Goal: Task Accomplishment & Management: Complete application form

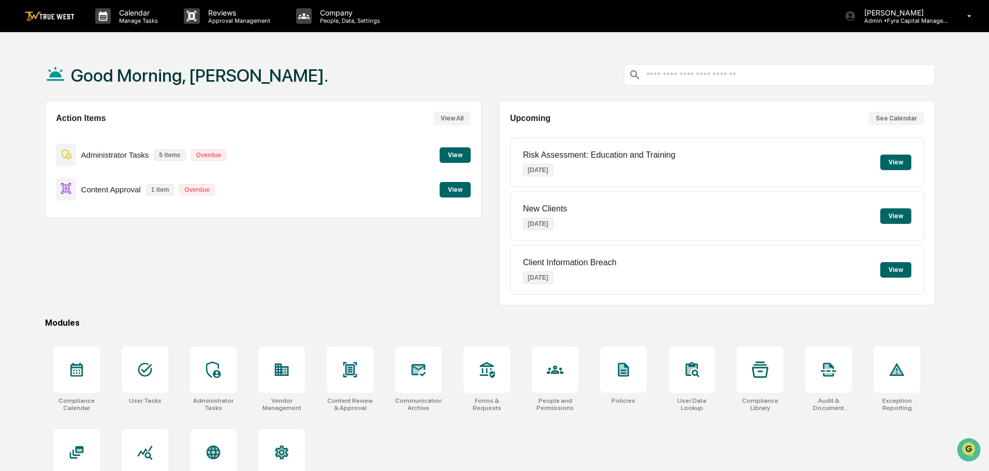
click at [450, 191] on button "View" at bounding box center [454, 190] width 31 height 16
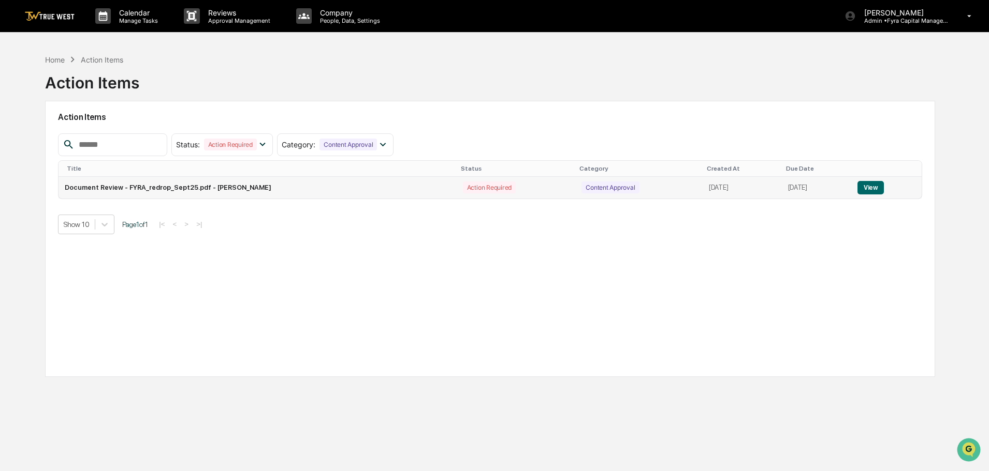
click at [877, 189] on button "View" at bounding box center [870, 187] width 26 height 13
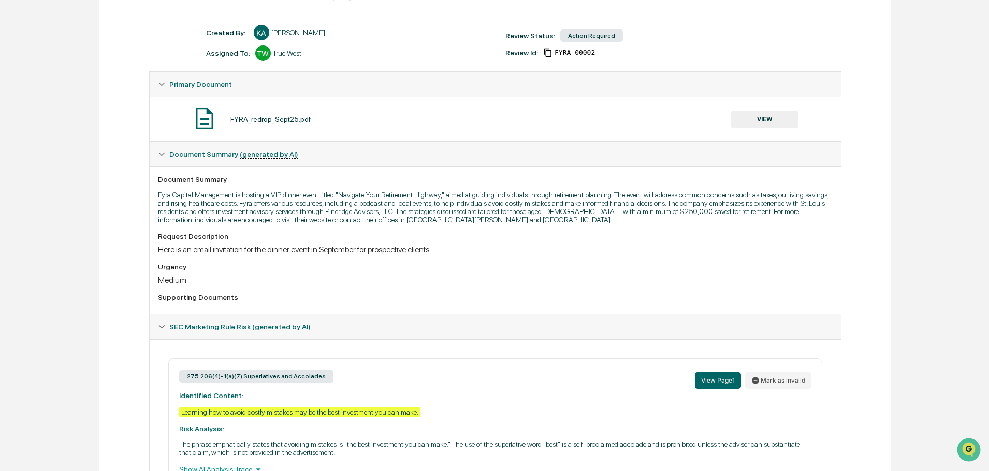
scroll to position [108, 0]
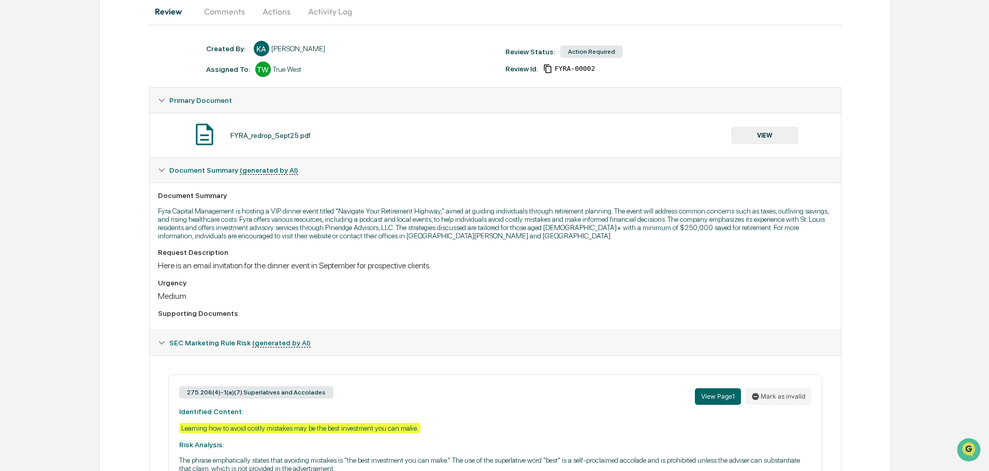
click at [755, 136] on button "VIEW" at bounding box center [764, 136] width 67 height 18
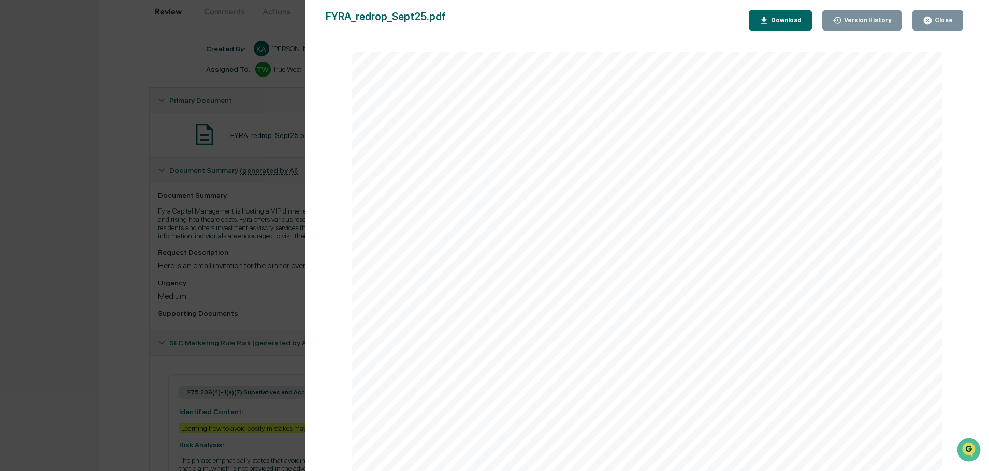
scroll to position [2536, 0]
click at [280, 104] on div "Version History [DATE] 09:55 PM [PERSON_NAME] FYRA_redrop_Sept25.pdf Close Vers…" at bounding box center [494, 235] width 989 height 471
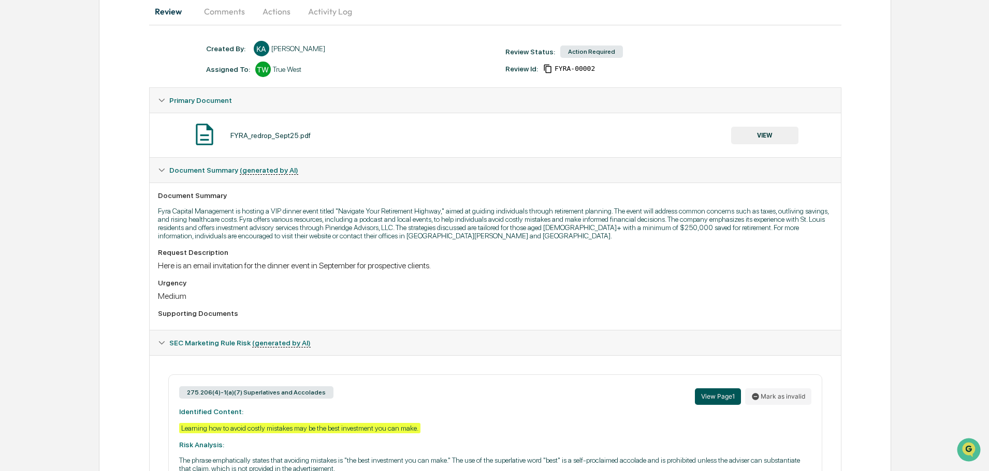
click at [718, 398] on button "View Page 1" at bounding box center [718, 397] width 46 height 17
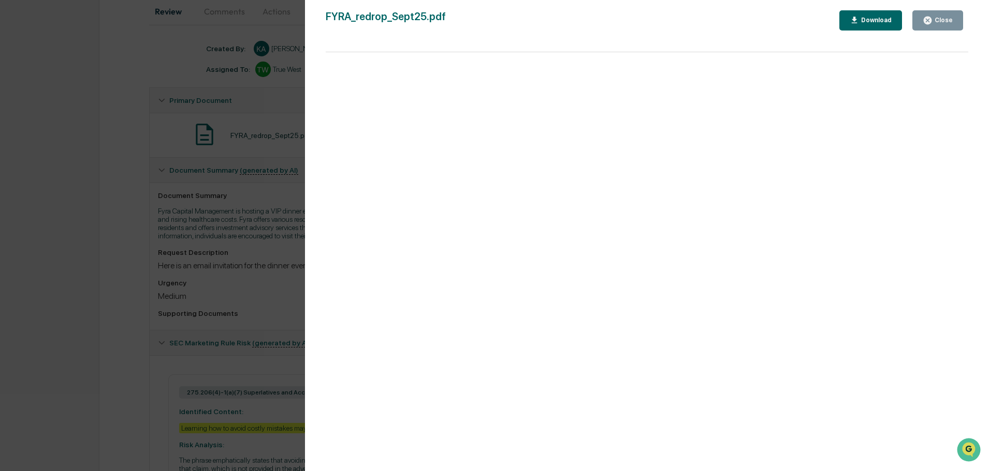
click at [279, 96] on div "Version History [DATE] 09:55 PM [PERSON_NAME] FYRA_redrop_Sept25.pdf Close Down…" at bounding box center [494, 235] width 989 height 471
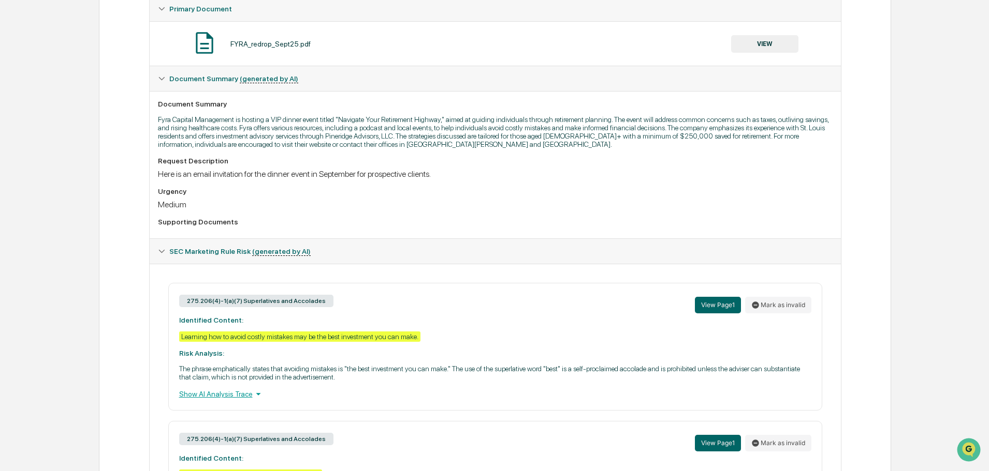
scroll to position [315, 0]
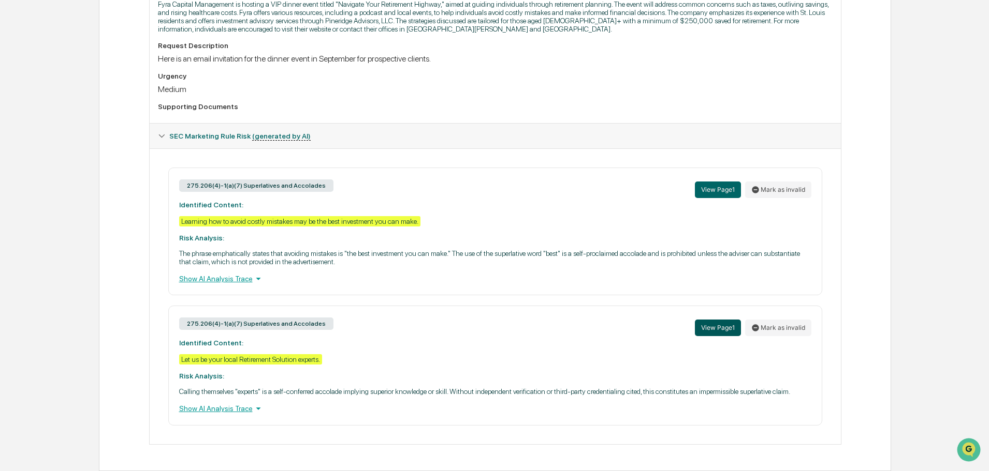
click at [708, 327] on button "View Page 1" at bounding box center [718, 328] width 46 height 17
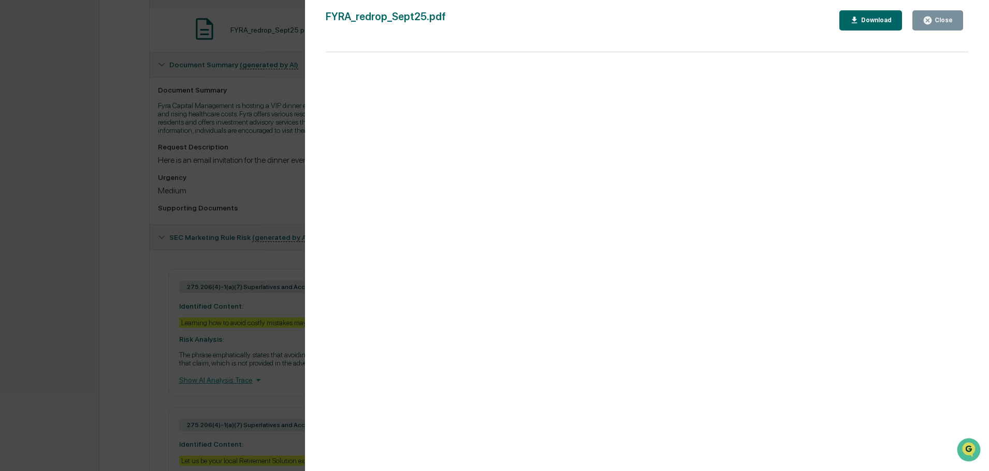
scroll to position [211, 0]
click at [869, 20] on div "Download" at bounding box center [875, 20] width 33 height 7
click at [292, 64] on div "Version History [DATE] 09:55 PM [PERSON_NAME] FYRA_redrop_Sept25.pdf Close Down…" at bounding box center [494, 235] width 989 height 471
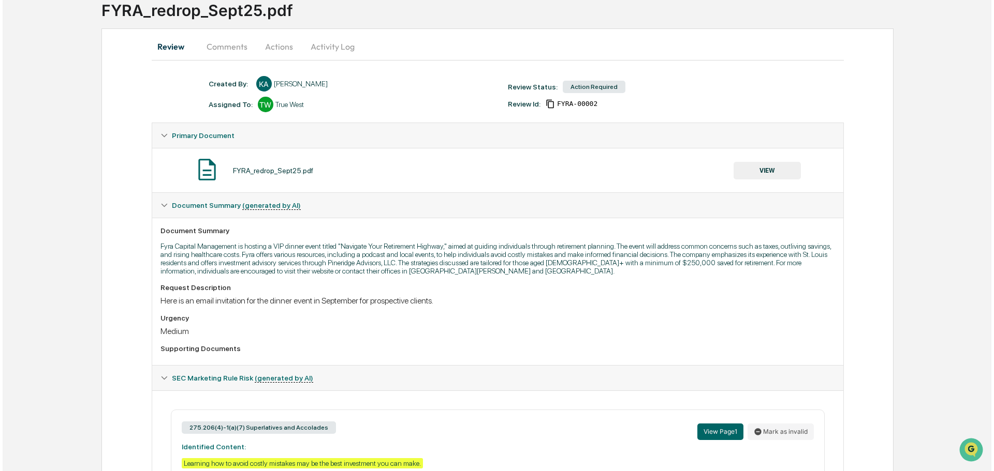
scroll to position [0, 0]
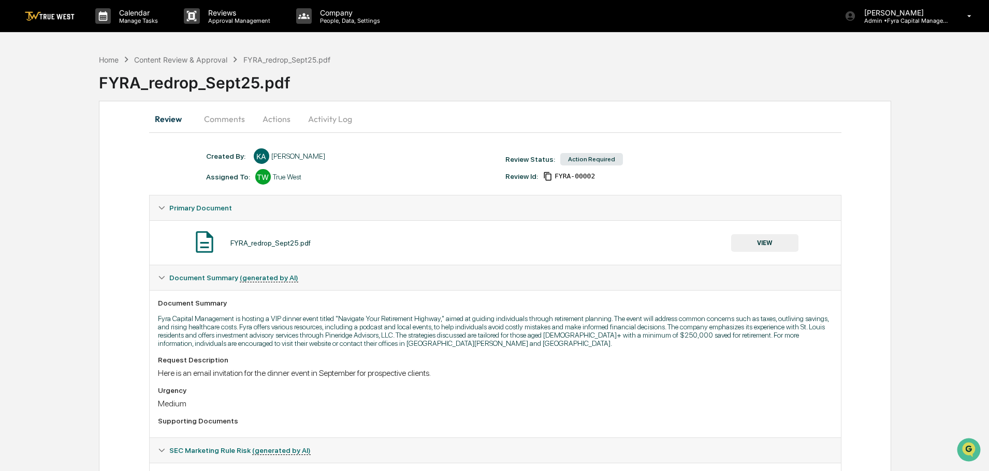
click at [225, 119] on button "Comments" at bounding box center [224, 119] width 57 height 25
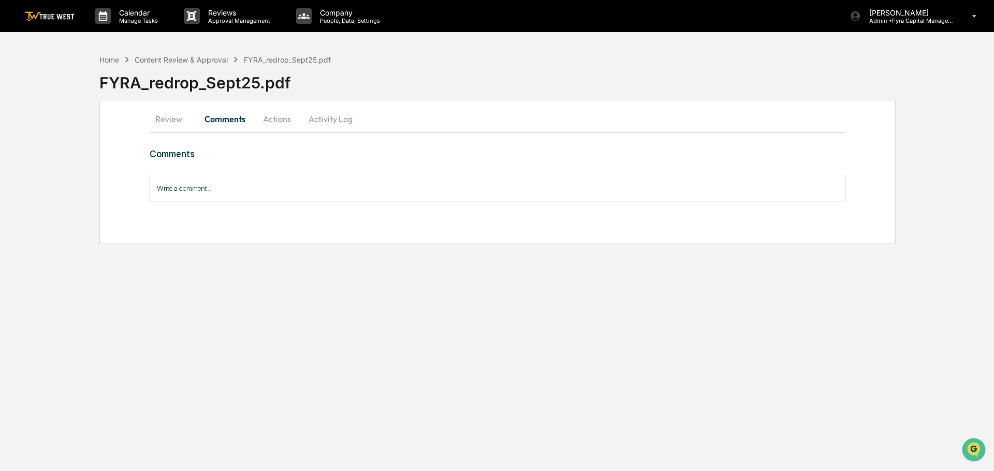
click at [191, 190] on input "Write a comment..." at bounding box center [498, 188] width 696 height 27
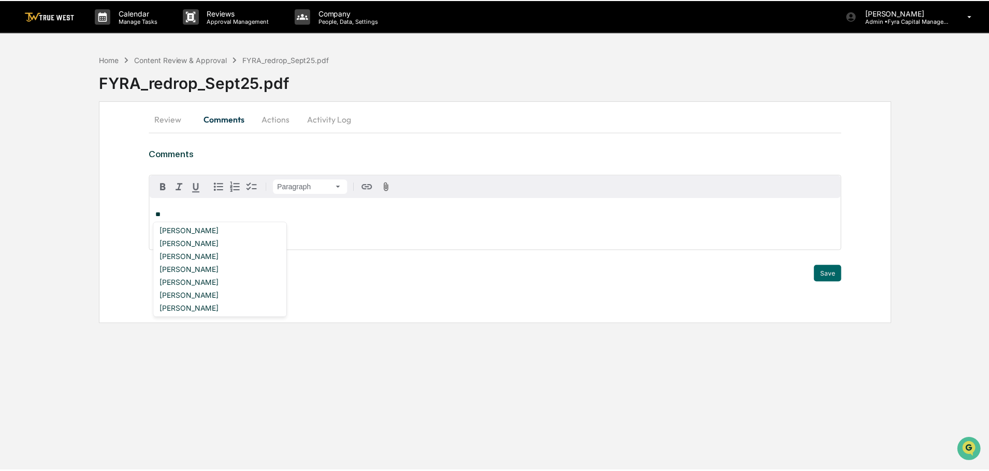
scroll to position [207, 0]
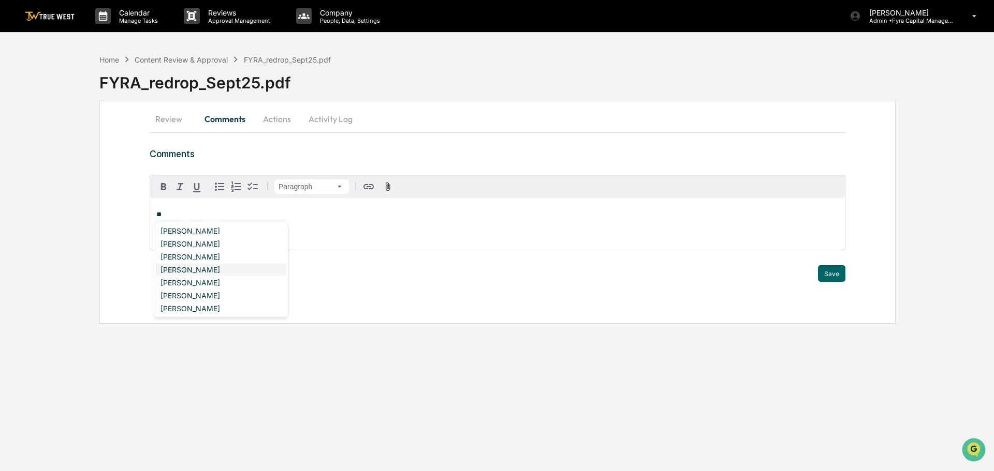
click at [175, 266] on div "[PERSON_NAME]" at bounding box center [220, 269] width 129 height 13
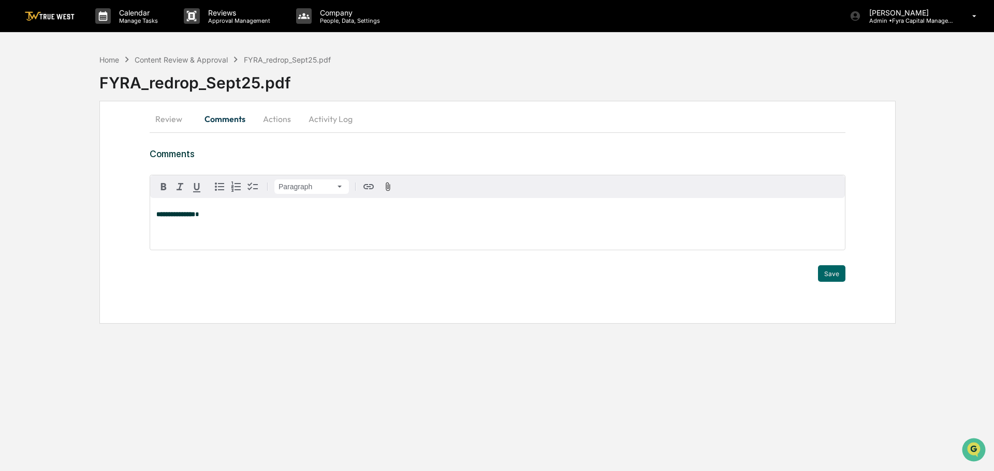
click at [216, 215] on p "**********" at bounding box center [497, 214] width 682 height 7
click at [368, 216] on p "**********" at bounding box center [497, 214] width 682 height 7
click at [797, 234] on div "**********" at bounding box center [497, 224] width 695 height 52
click at [160, 231] on div "**********" at bounding box center [497, 224] width 695 height 52
drag, startPoint x: 461, startPoint y: 217, endPoint x: 467, endPoint y: 217, distance: 5.7
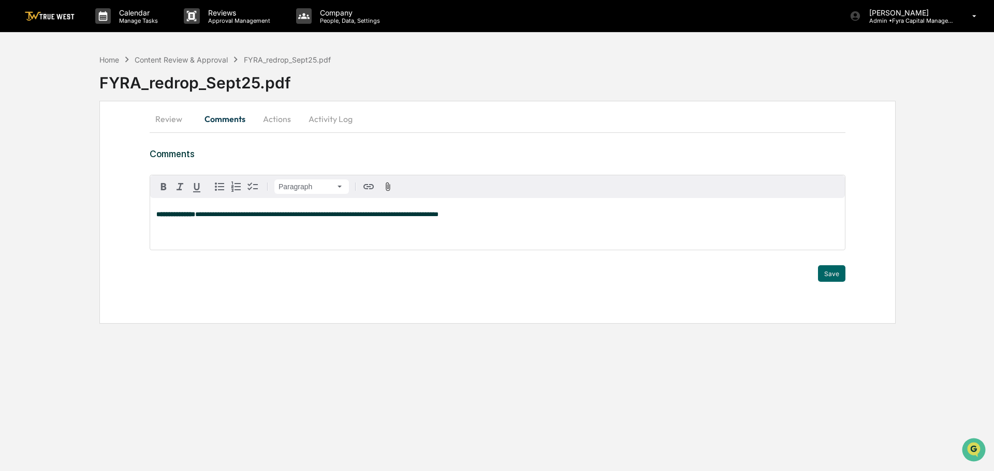
click at [463, 217] on p "**********" at bounding box center [497, 214] width 682 height 7
click at [377, 215] on span "**********" at bounding box center [316, 214] width 243 height 7
click at [161, 232] on p at bounding box center [497, 228] width 682 height 7
click at [828, 275] on button "Save" at bounding box center [831, 274] width 27 height 17
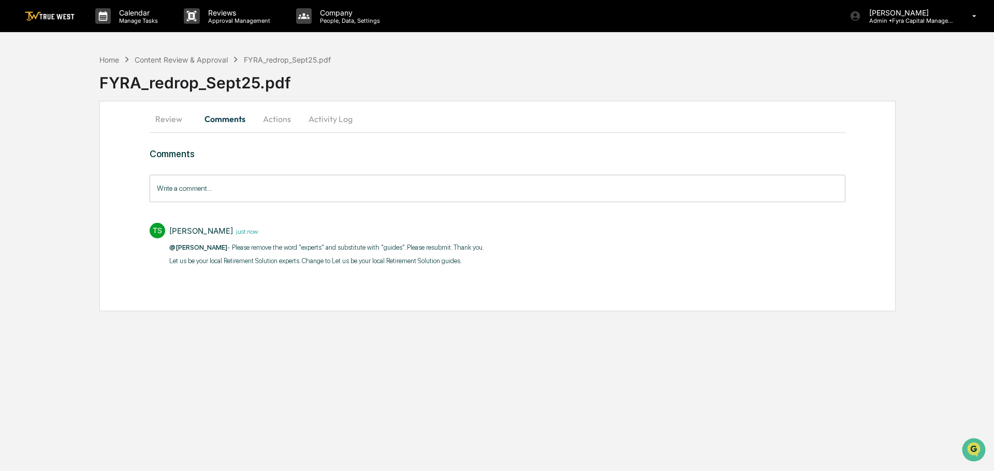
click at [272, 121] on button "Actions" at bounding box center [277, 119] width 47 height 25
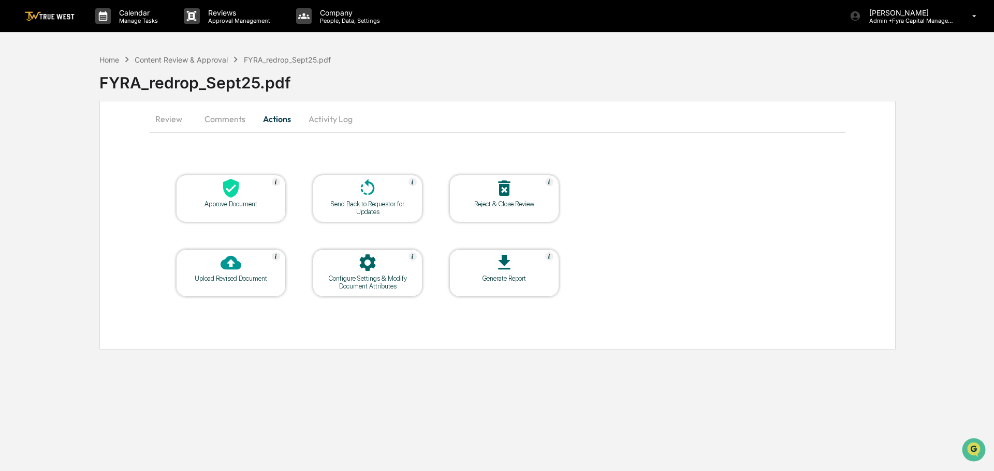
click at [372, 185] on icon at bounding box center [368, 187] width 14 height 17
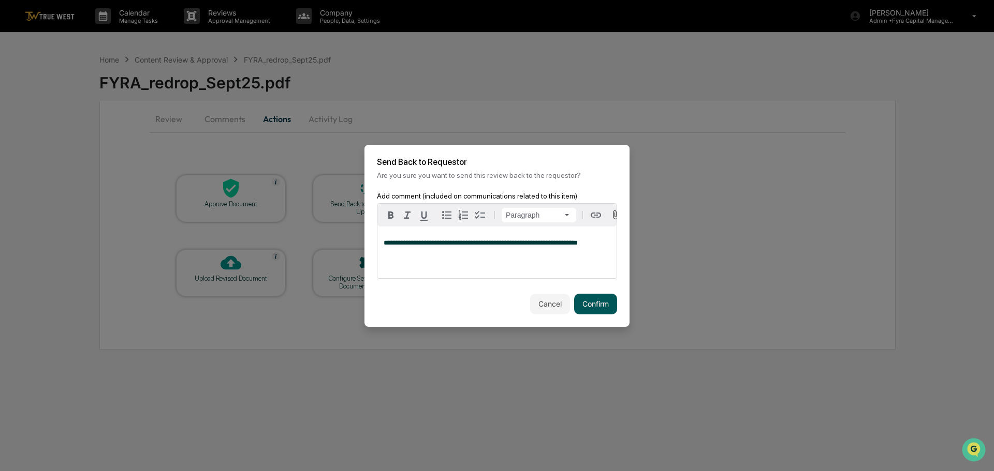
click at [593, 305] on button "Confirm" at bounding box center [595, 304] width 43 height 21
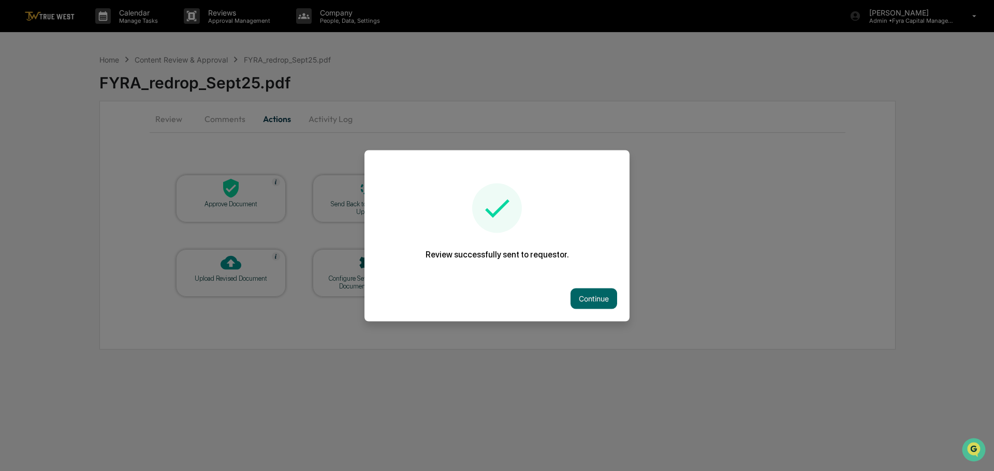
drag, startPoint x: 592, startPoint y: 292, endPoint x: 952, endPoint y: 284, distance: 360.3
click at [597, 291] on button "Continue" at bounding box center [593, 298] width 47 height 21
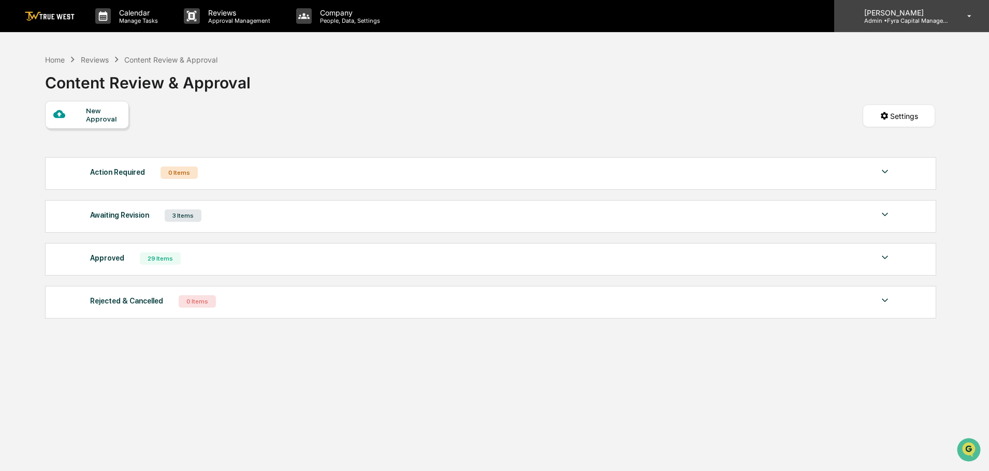
click at [892, 22] on p "Admin • Fyra Capital Management" at bounding box center [904, 20] width 96 height 7
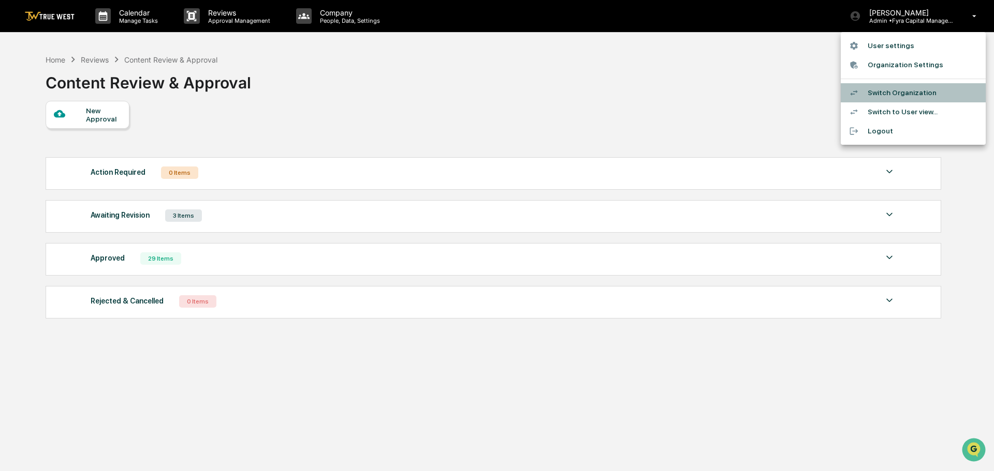
click at [886, 93] on li "Switch Organization" at bounding box center [912, 92] width 145 height 19
